Goal: Task Accomplishment & Management: Use online tool/utility

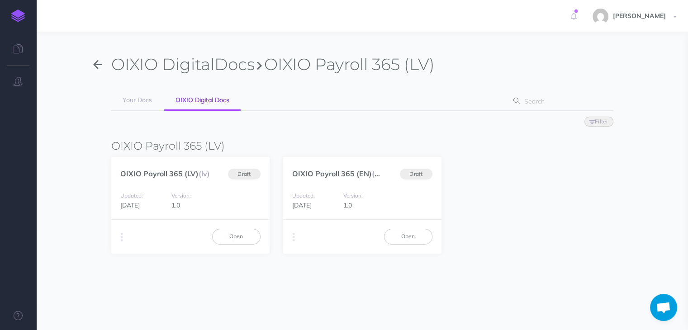
click at [93, 63] on icon "button" at bounding box center [97, 65] width 9 height 14
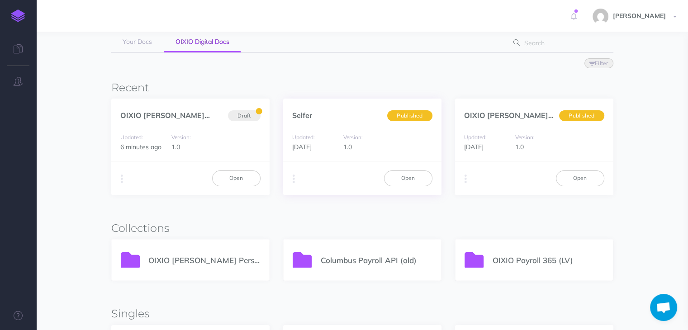
scroll to position [136, 0]
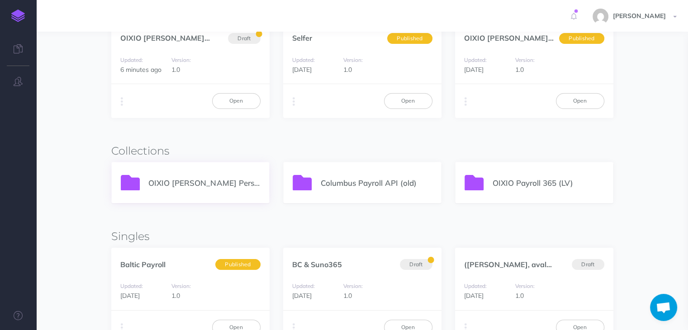
click at [175, 184] on p "OIXIO [PERSON_NAME] Personal 365" at bounding box center [203, 183] width 111 height 12
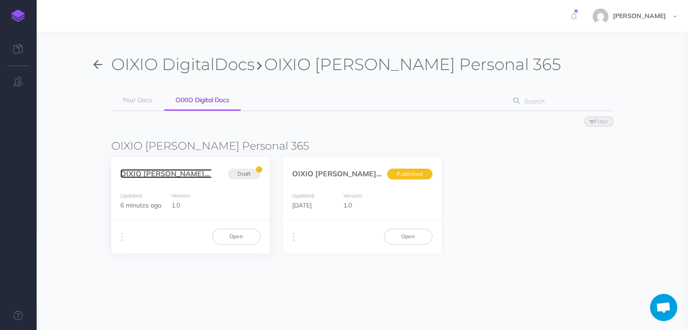
click at [161, 173] on link "OIXIO Palk ja Personal... (et)" at bounding box center [187, 173] width 134 height 9
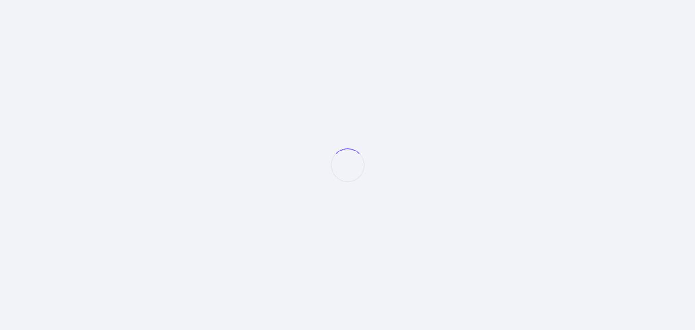
select select "et"
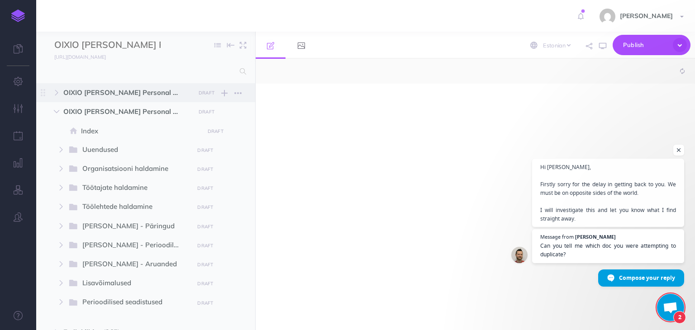
scroll to position [75, 0]
select select "null"
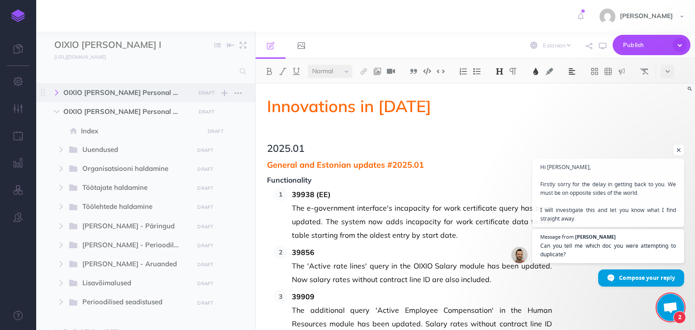
click at [56, 92] on icon "button" at bounding box center [56, 92] width 5 height 5
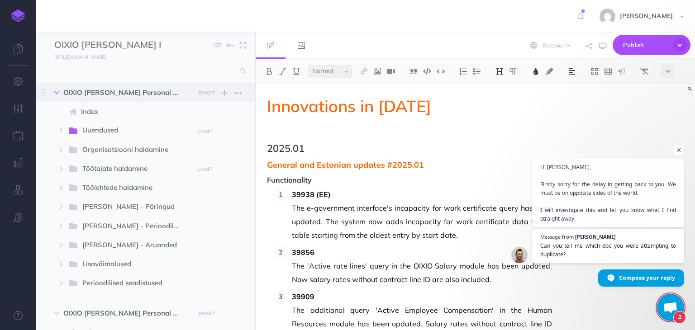
click at [56, 92] on icon "button" at bounding box center [56, 92] width 5 height 5
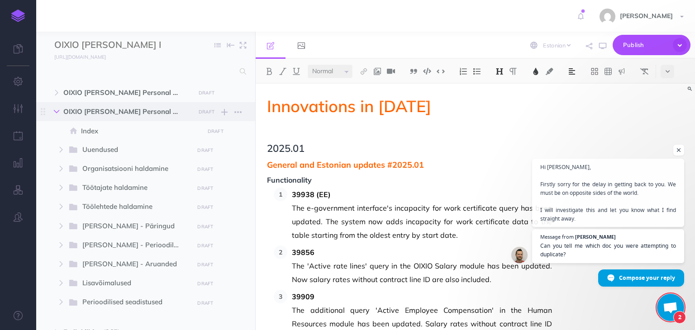
click at [57, 111] on icon "button" at bounding box center [56, 111] width 5 height 5
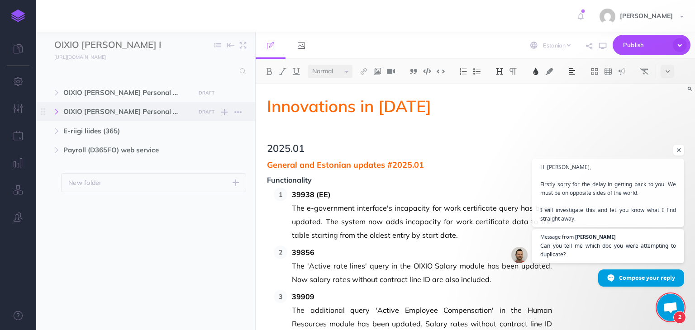
click at [57, 111] on icon "button" at bounding box center [56, 111] width 5 height 5
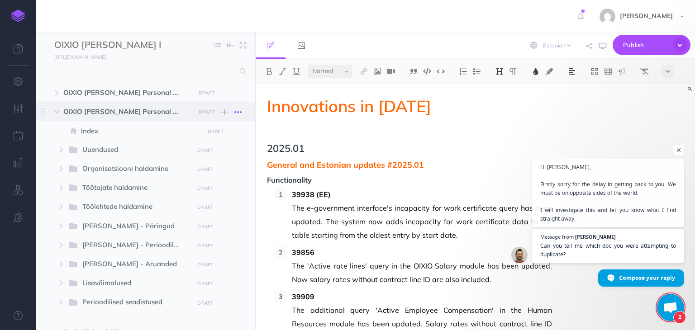
click at [239, 110] on icon "button" at bounding box center [237, 112] width 7 height 11
click at [204, 172] on link "Delete" at bounding box center [212, 172] width 68 height 15
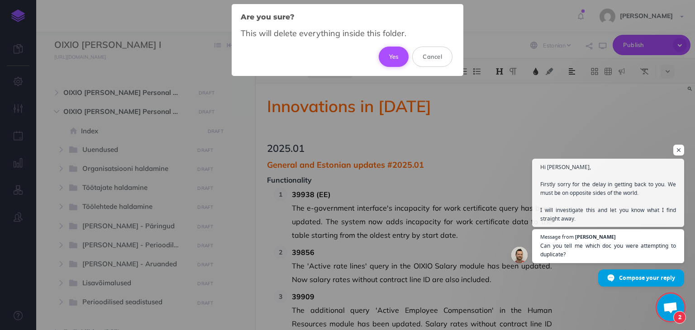
click at [391, 60] on button "Yes" at bounding box center [394, 57] width 30 height 20
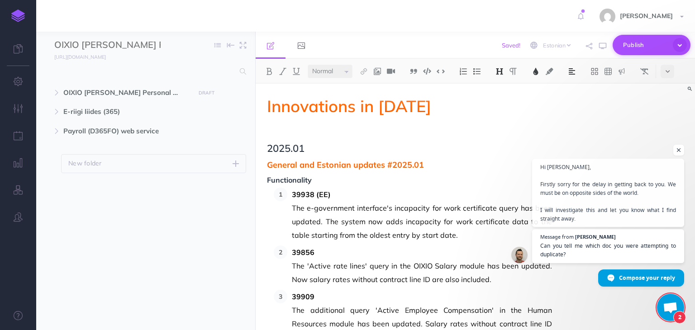
click at [630, 47] on span "Publish" at bounding box center [645, 45] width 45 height 14
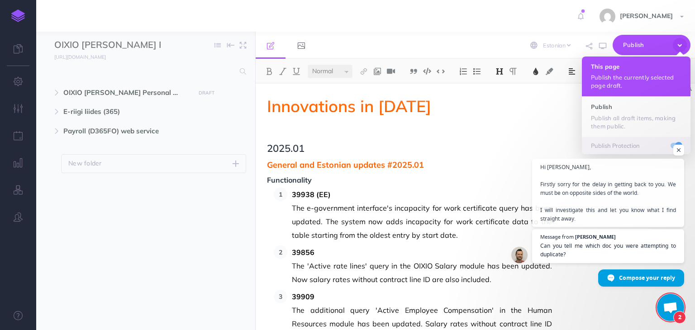
click at [600, 76] on p "Publish the currently selected page draft." at bounding box center [636, 81] width 90 height 16
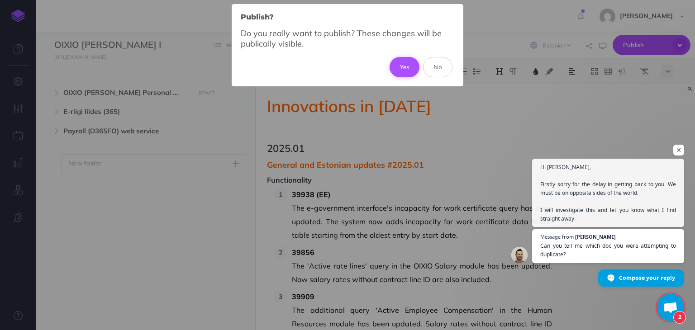
click at [412, 71] on button "Yes" at bounding box center [404, 67] width 30 height 20
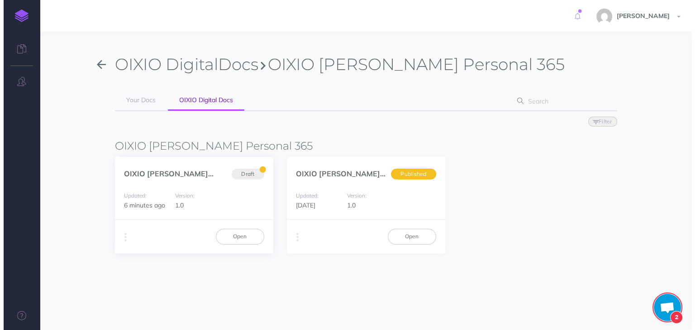
scroll to position [75, 0]
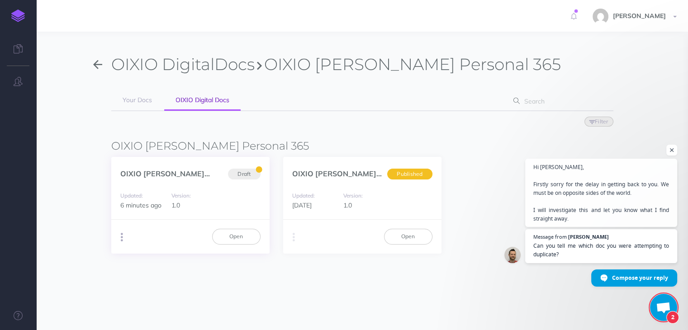
click at [123, 239] on button "button" at bounding box center [122, 238] width 9 height 14
click at [139, 253] on button "Duplicate" at bounding box center [167, 256] width 113 height 16
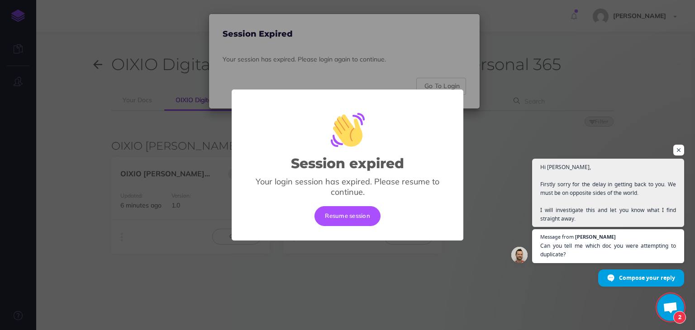
scroll to position [319, 0]
